Goal: Transaction & Acquisition: Subscribe to service/newsletter

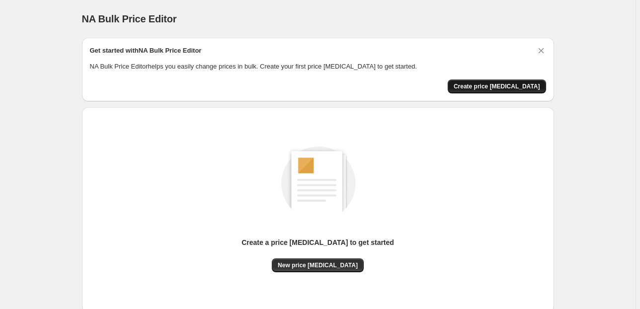
click at [493, 84] on span "Create price change job" at bounding box center [497, 86] width 86 height 8
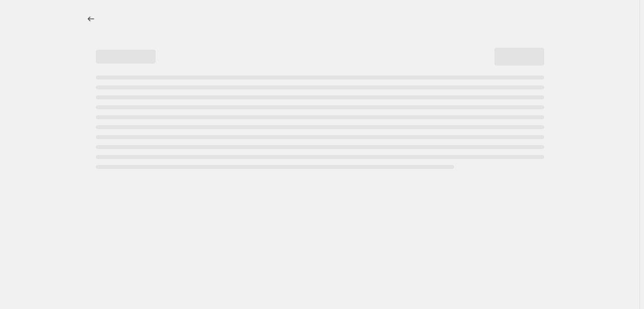
select select "percentage"
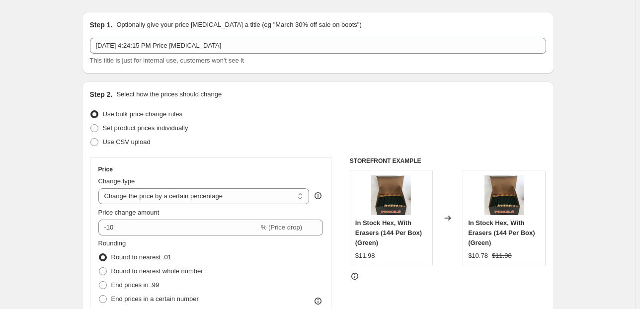
scroll to position [40, 0]
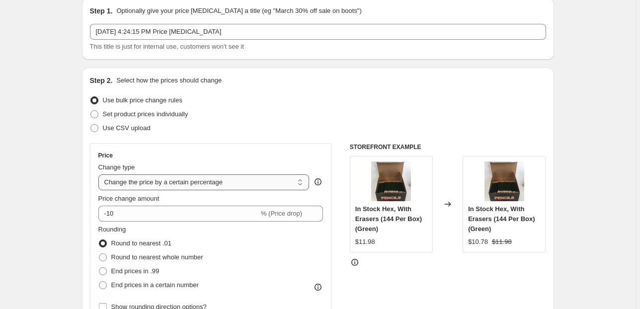
click at [239, 184] on select "Change the price to a certain amount Change the price by a certain amount Chang…" at bounding box center [203, 182] width 211 height 16
click at [100, 174] on select "Change the price to a certain amount Change the price by a certain amount Chang…" at bounding box center [203, 182] width 211 height 16
click at [296, 214] on span "% (Price drop)" at bounding box center [281, 213] width 41 height 7
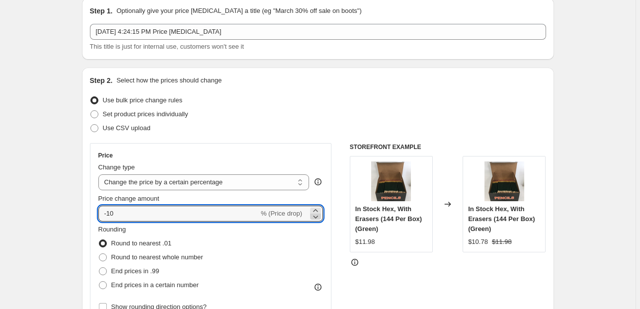
click at [319, 212] on icon at bounding box center [316, 217] width 10 height 10
drag, startPoint x: 159, startPoint y: 221, endPoint x: 102, endPoint y: 213, distance: 56.7
click at [102, 213] on input "-11" at bounding box center [178, 214] width 160 height 16
click at [316, 211] on icon at bounding box center [315, 210] width 4 height 2
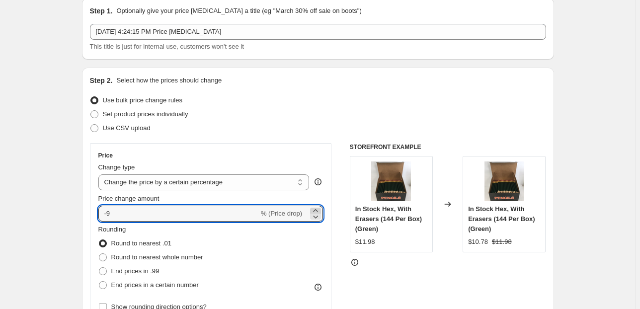
click at [316, 211] on icon at bounding box center [315, 210] width 4 height 2
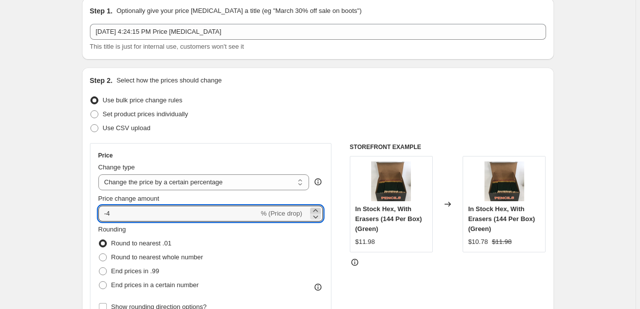
click at [316, 211] on icon at bounding box center [315, 210] width 4 height 2
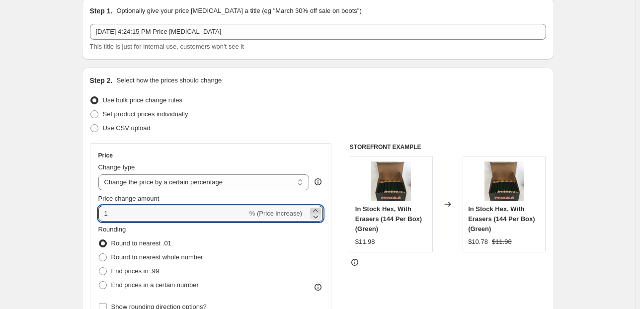
click at [316, 211] on icon at bounding box center [315, 210] width 4 height 2
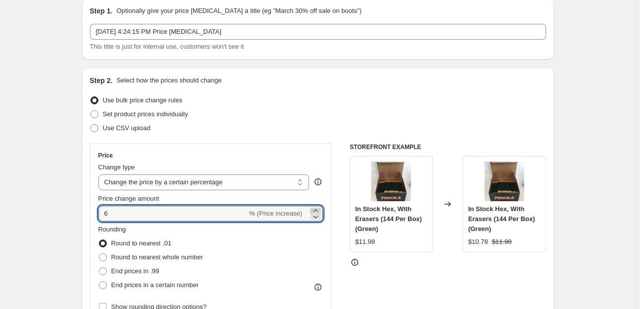
click at [316, 211] on icon at bounding box center [315, 210] width 4 height 2
click at [314, 210] on icon at bounding box center [316, 211] width 10 height 10
click at [314, 216] on icon at bounding box center [316, 217] width 10 height 10
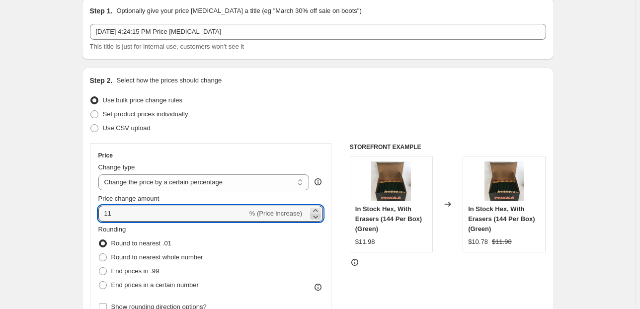
type input "10"
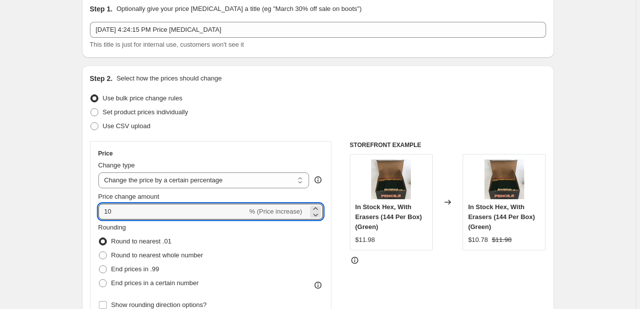
scroll to position [119, 0]
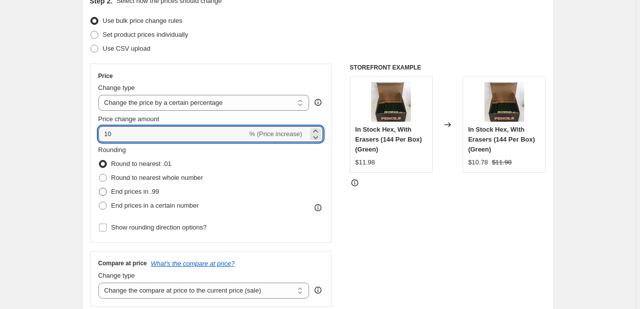
click at [125, 194] on span "End prices in .99" at bounding box center [135, 191] width 48 height 7
click at [99, 188] on input "End prices in .99" at bounding box center [99, 188] width 0 height 0
radio input "true"
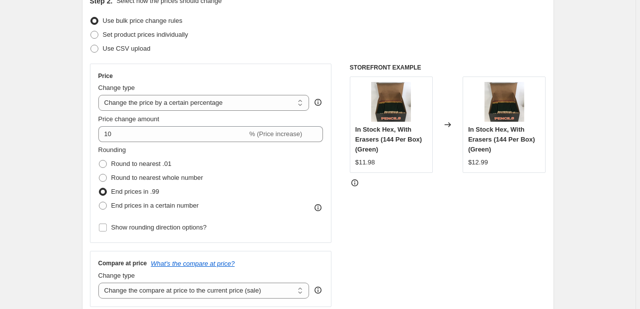
scroll to position [79, 0]
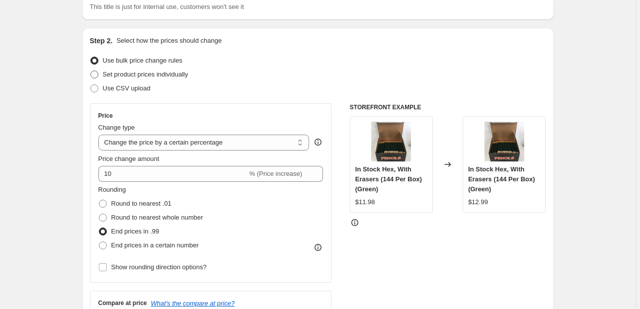
click at [155, 69] on label "Set product prices individually" at bounding box center [139, 75] width 98 height 14
click at [91, 71] on input "Set product prices individually" at bounding box center [90, 71] width 0 height 0
radio input "true"
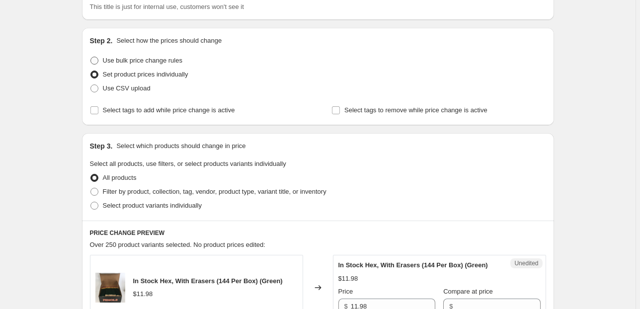
click at [159, 62] on span "Use bulk price change rules" at bounding box center [142, 60] width 79 height 7
click at [91, 57] on input "Use bulk price change rules" at bounding box center [90, 57] width 0 height 0
radio input "true"
select select "percentage"
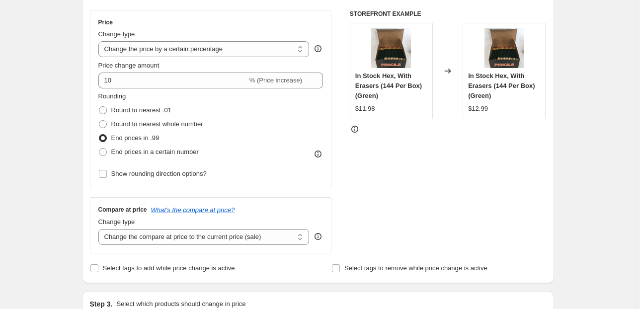
scroll to position [159, 0]
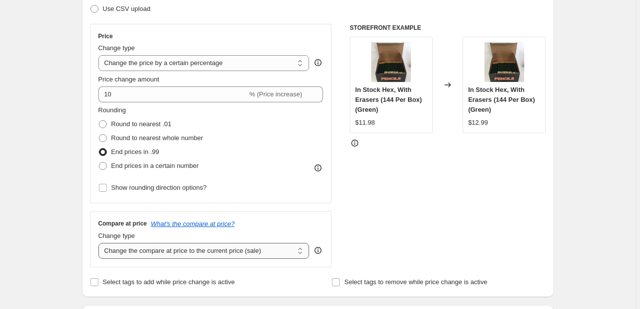
click at [273, 252] on select "Change the compare at price to the current price (sale) Change the compare at p…" at bounding box center [203, 251] width 211 height 16
select select "no_change"
click at [100, 243] on select "Change the compare at price to the current price (sale) Change the compare at p…" at bounding box center [203, 251] width 211 height 16
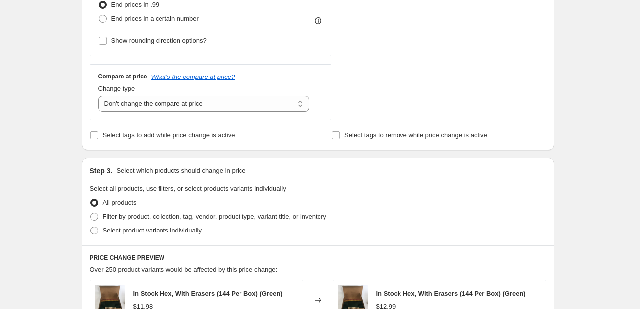
scroll to position [358, 0]
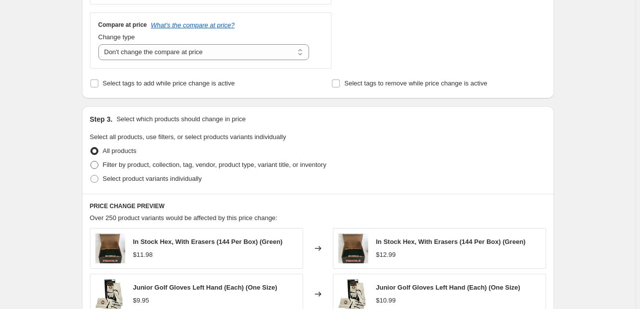
click at [229, 169] on span "Filter by product, collection, tag, vendor, product type, variant title, or inv…" at bounding box center [215, 165] width 224 height 10
click at [91, 161] on input "Filter by product, collection, tag, vendor, product type, variant title, or inv…" at bounding box center [90, 161] width 0 height 0
radio input "true"
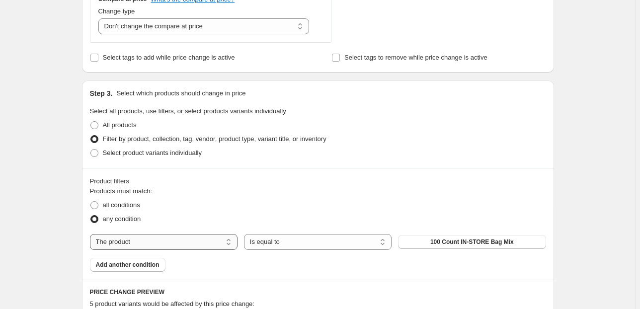
scroll to position [397, 0]
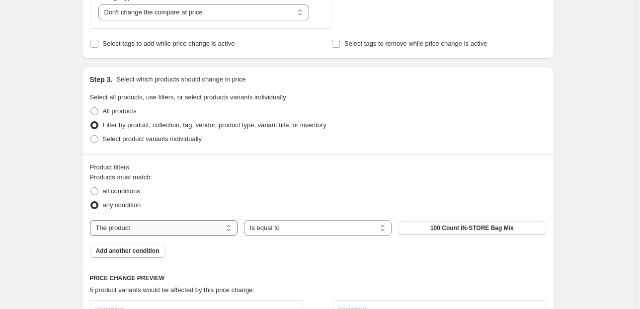
click at [201, 226] on select "The product The product's collection The product's tag The product's vendor The…" at bounding box center [164, 228] width 148 height 16
select select "collection"
click at [433, 233] on button "100 Count Bag - Bulk Golf Balls" at bounding box center [472, 228] width 148 height 14
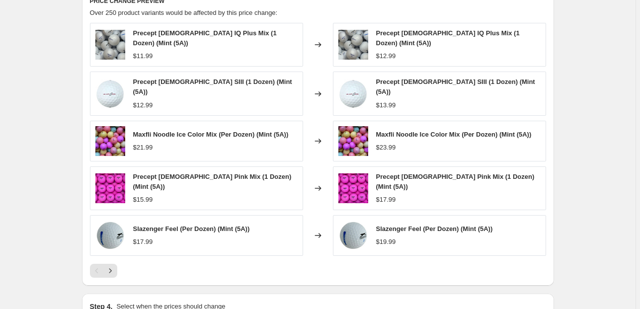
scroll to position [676, 0]
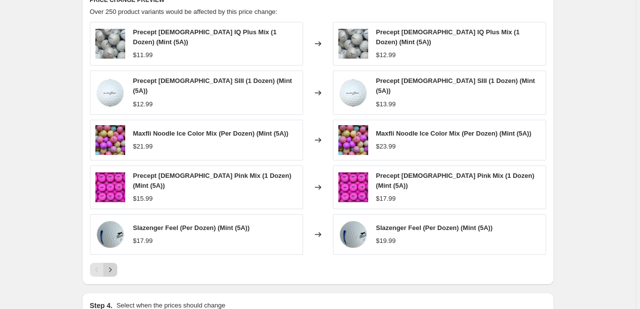
click at [114, 265] on icon "Next" at bounding box center [110, 270] width 10 height 10
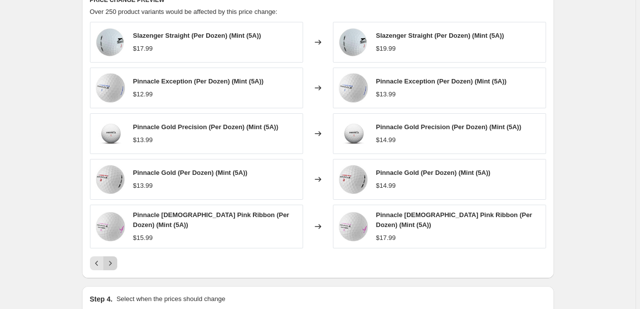
click at [114, 259] on icon "Next" at bounding box center [110, 263] width 10 height 10
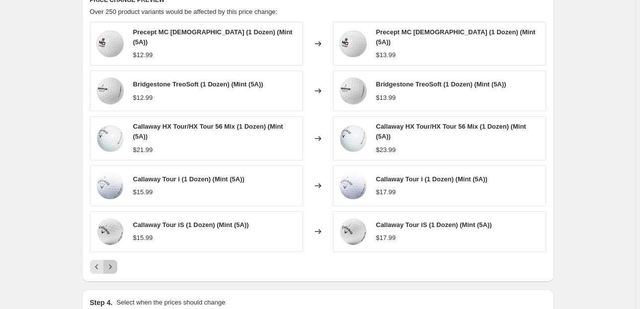
click at [114, 262] on icon "Next" at bounding box center [110, 267] width 10 height 10
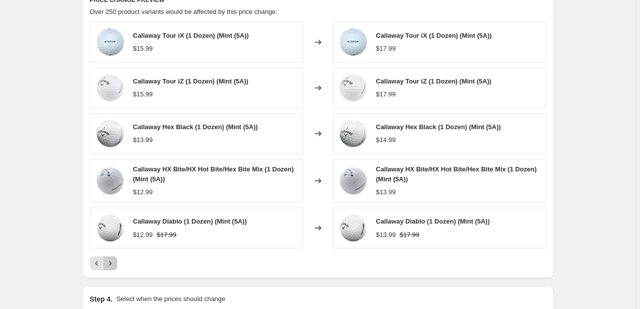
click at [114, 259] on icon "Next" at bounding box center [110, 263] width 10 height 10
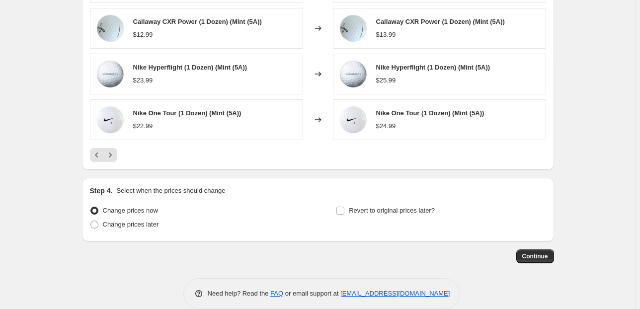
scroll to position [795, 0]
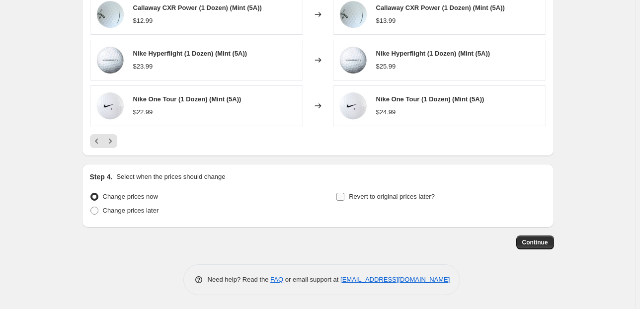
click at [352, 200] on span "Revert to original prices later?" at bounding box center [392, 196] width 86 height 7
click at [344, 200] on input "Revert to original prices later?" at bounding box center [340, 197] width 8 height 8
checkbox input "true"
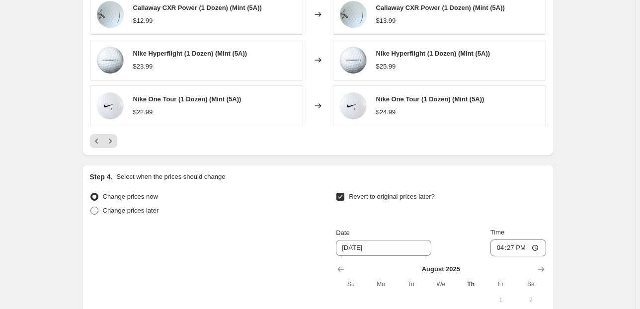
click at [125, 208] on span "Change prices later" at bounding box center [131, 210] width 56 height 7
click at [91, 207] on input "Change prices later" at bounding box center [90, 207] width 0 height 0
radio input "true"
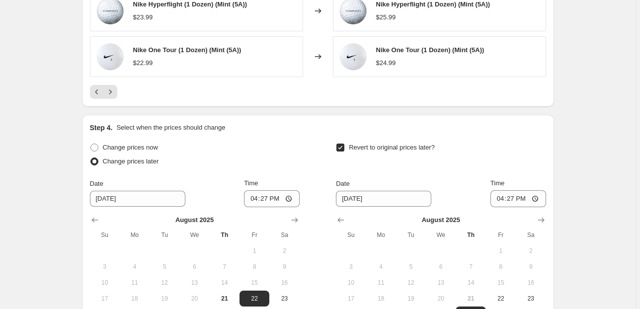
scroll to position [914, 0]
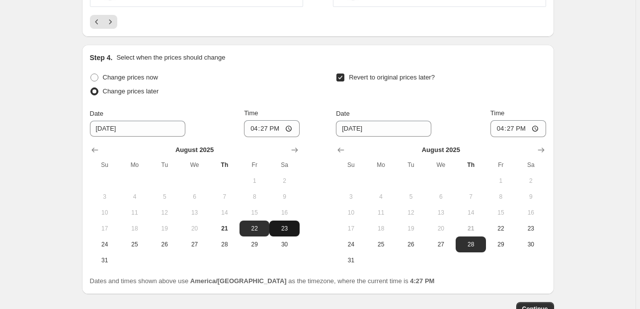
click at [288, 229] on span "23" at bounding box center [284, 229] width 22 height 8
type input "8/23/2025"
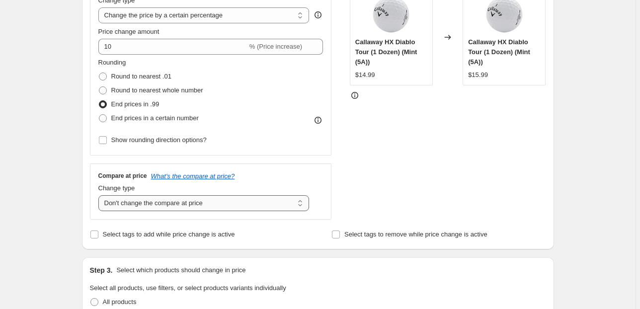
scroll to position [79, 0]
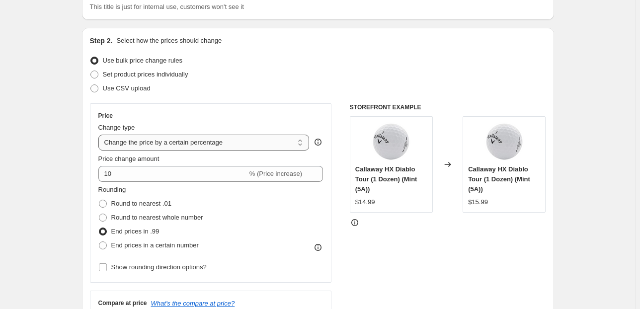
click at [227, 140] on select "Change the price to a certain amount Change the price by a certain amount Chang…" at bounding box center [203, 143] width 211 height 16
click at [347, 196] on div "Price Change type Change the price to a certain amount Change the price by a ce…" at bounding box center [318, 224] width 456 height 243
click at [176, 144] on select "Change the price to a certain amount Change the price by a certain amount Chang…" at bounding box center [203, 143] width 211 height 16
click at [325, 111] on div "Price Change type Change the price to a certain amount Change the price by a ce…" at bounding box center [211, 192] width 242 height 179
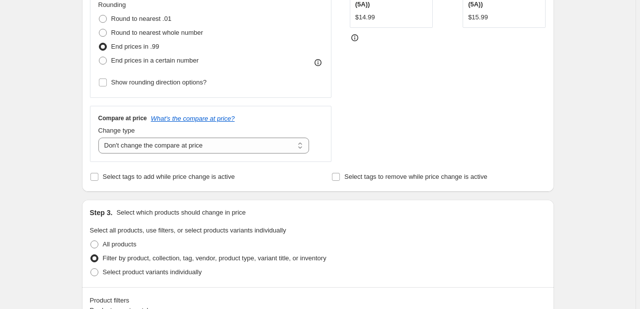
scroll to position [278, 0]
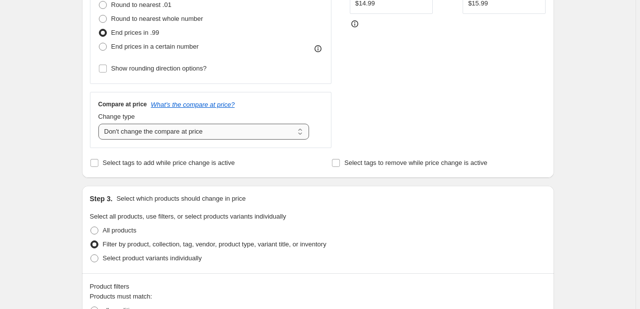
click at [241, 131] on select "Change the compare at price to the current price (sale) Change the compare at p…" at bounding box center [203, 132] width 211 height 16
click at [231, 131] on select "Change the compare at price to the current price (sale) Change the compare at p…" at bounding box center [203, 132] width 211 height 16
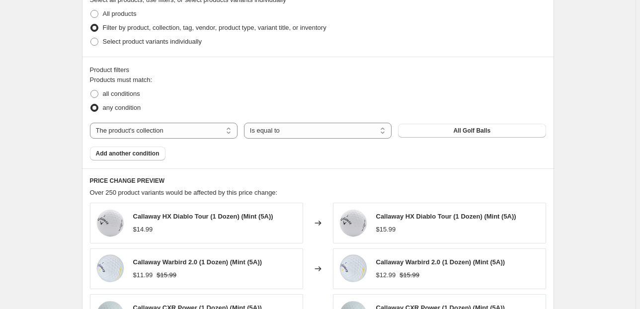
scroll to position [358, 0]
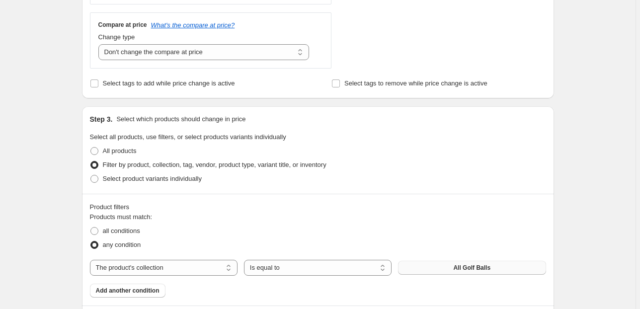
click at [455, 261] on button "All Golf Balls" at bounding box center [472, 268] width 148 height 14
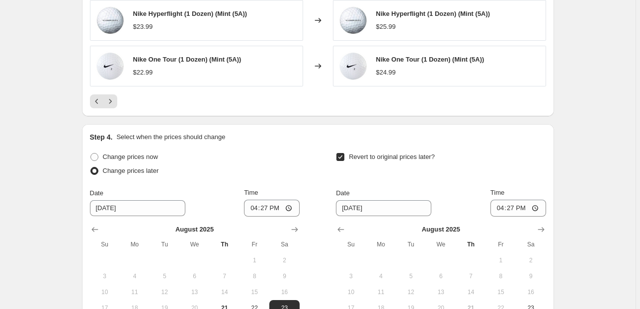
scroll to position [954, 0]
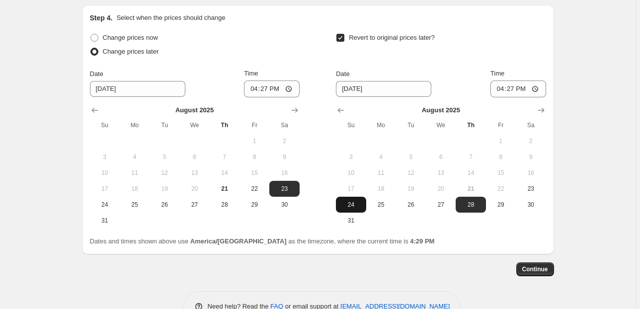
click at [353, 201] on span "24" at bounding box center [351, 205] width 22 height 8
click at [390, 201] on span "25" at bounding box center [381, 205] width 22 height 8
type input "8/25/2025"
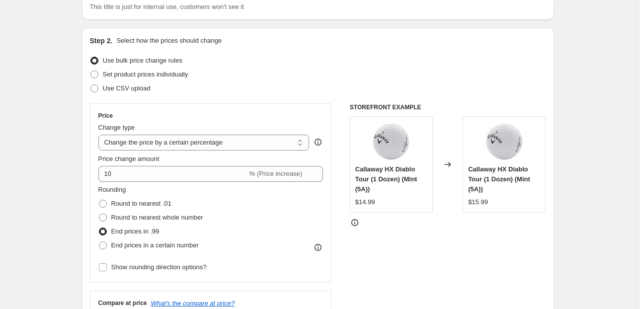
scroll to position [0, 0]
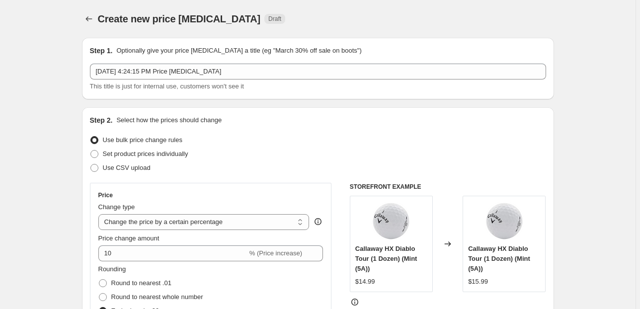
click at [360, 10] on div "Create new price change job. This page is ready Create new price change job Dra…" at bounding box center [318, 19] width 472 height 38
click at [97, 21] on div at bounding box center [90, 19] width 16 height 14
click at [88, 18] on icon "Price change jobs" at bounding box center [88, 18] width 6 height 5
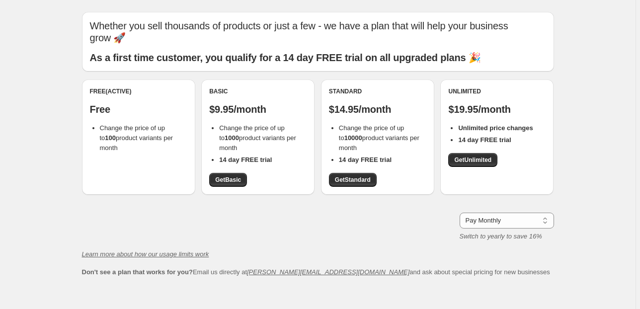
scroll to position [40, 0]
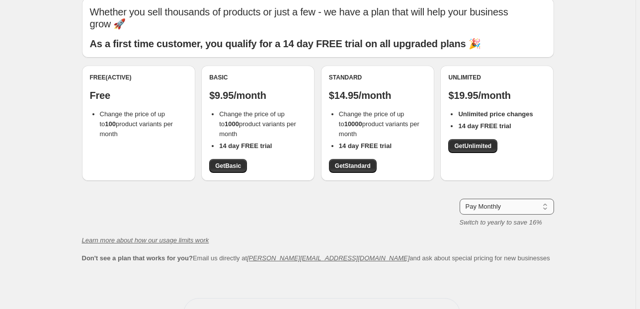
click at [474, 201] on select "Pay Monthly Pay Yearly (Save 16%)" at bounding box center [507, 207] width 94 height 16
select select "year"
click at [461, 199] on select "Pay Monthly Pay Yearly (Save 16%)" at bounding box center [507, 207] width 94 height 16
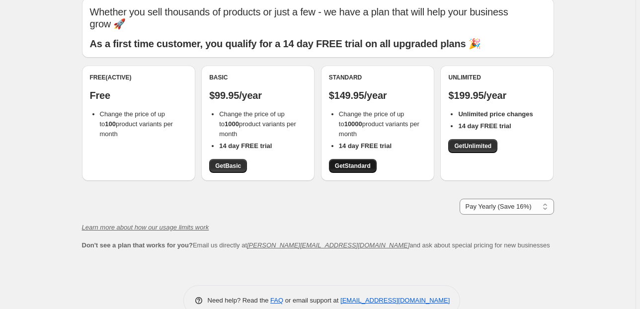
click at [352, 167] on span "Get Standard" at bounding box center [353, 166] width 36 height 8
